Goal: Task Accomplishment & Management: Manage account settings

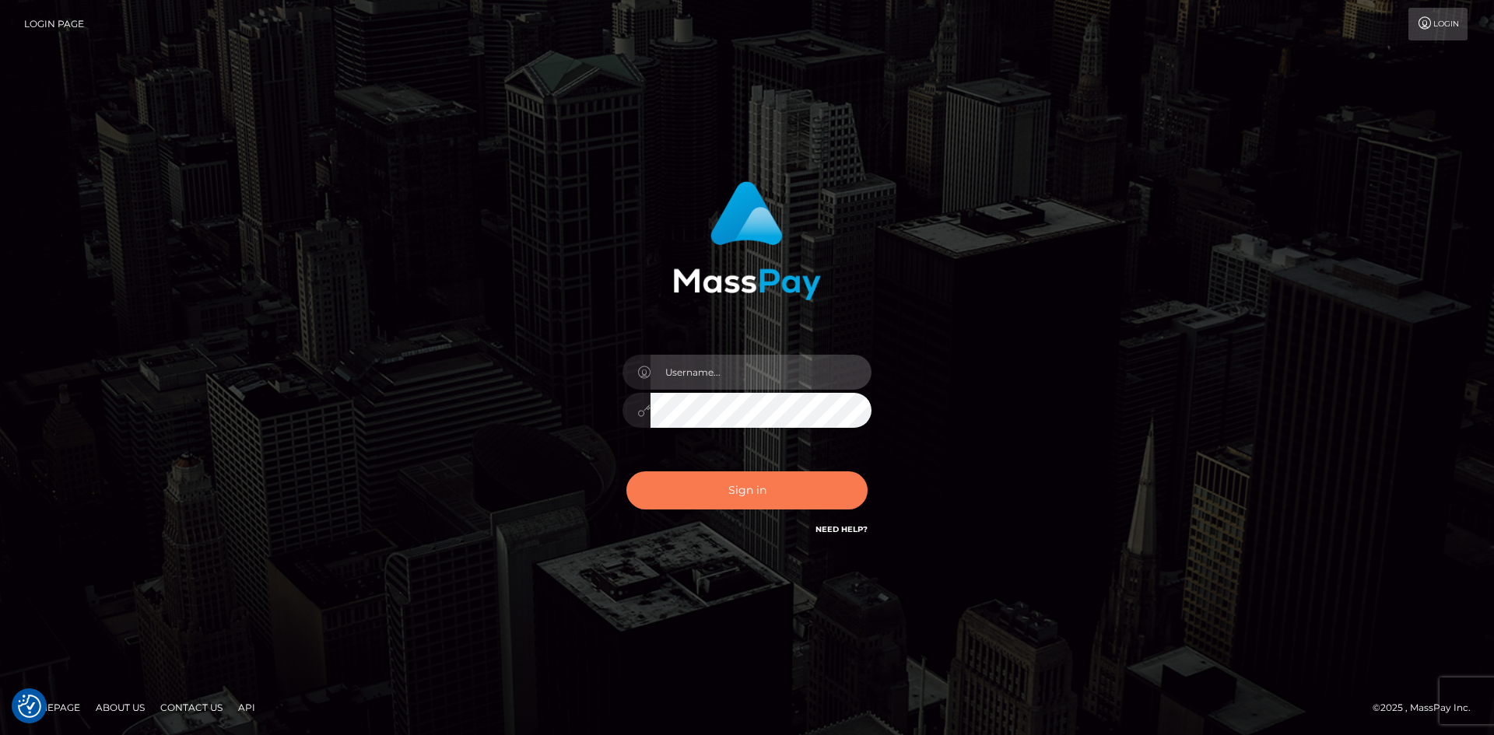
type input "alexstef"
click at [734, 482] on button "Sign in" at bounding box center [746, 491] width 241 height 38
type input "alexstef"
click at [723, 479] on button "Sign in" at bounding box center [746, 491] width 241 height 38
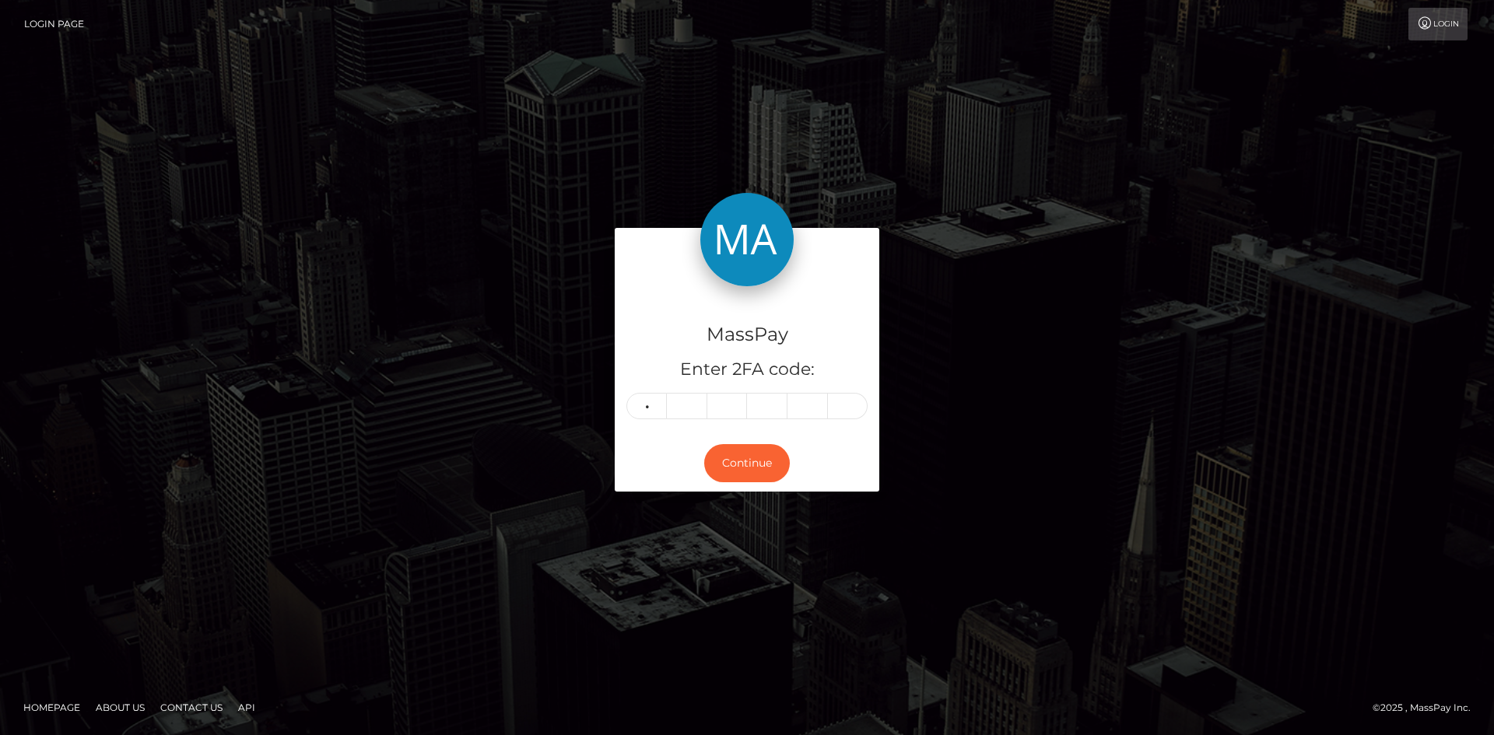
type input "3"
type input "0"
type input "1"
type input "4"
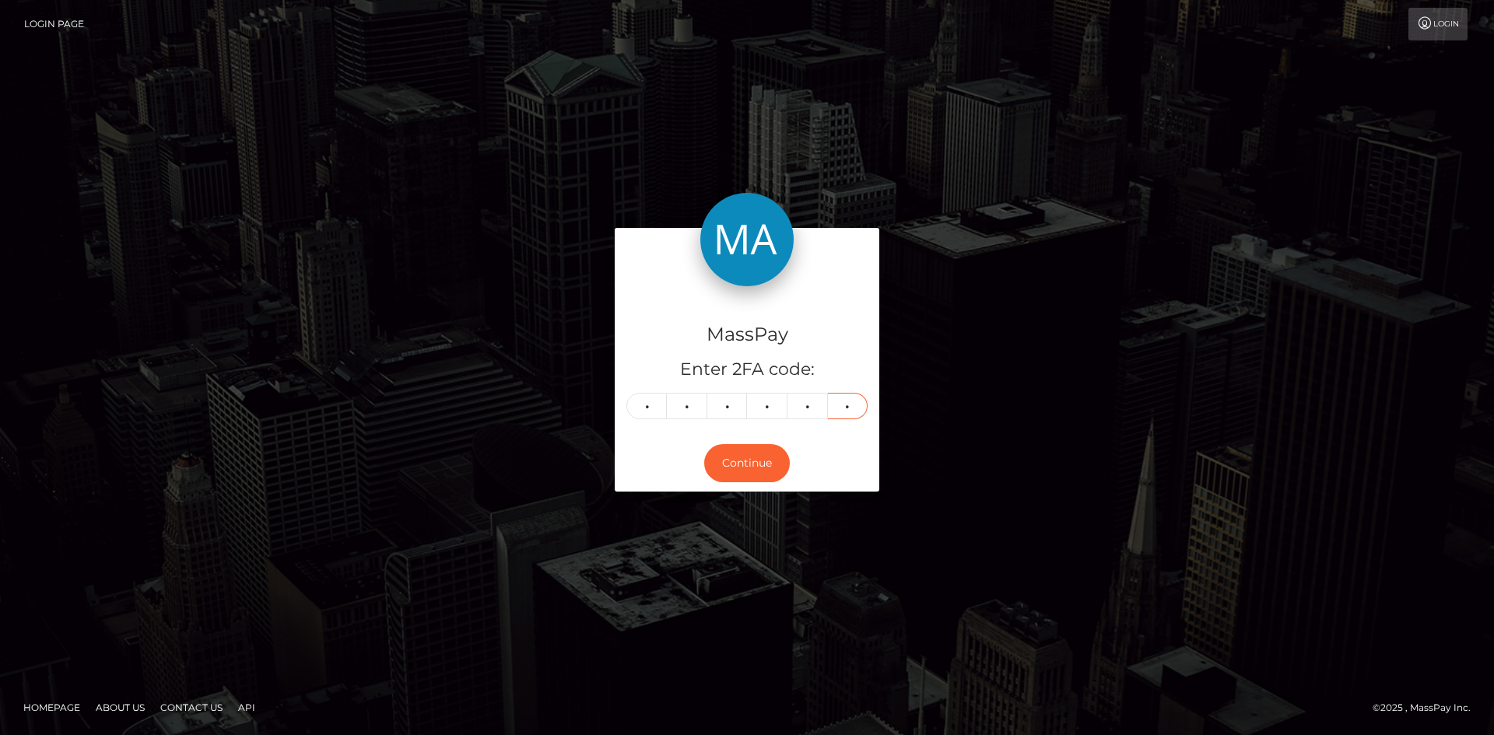
type input "4"
